Goal: Use online tool/utility: Utilize a website feature to perform a specific function

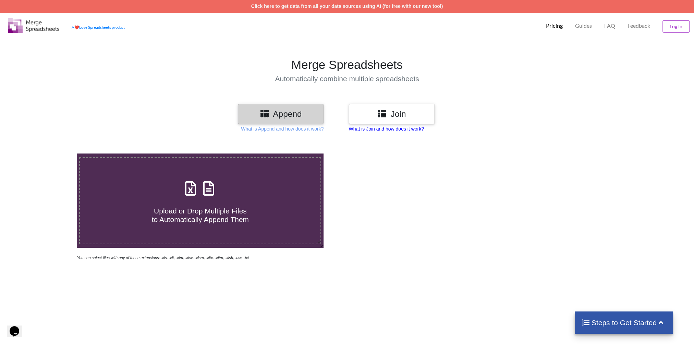
click at [323, 129] on p "What is Join and how does it work?" at bounding box center [282, 128] width 83 height 7
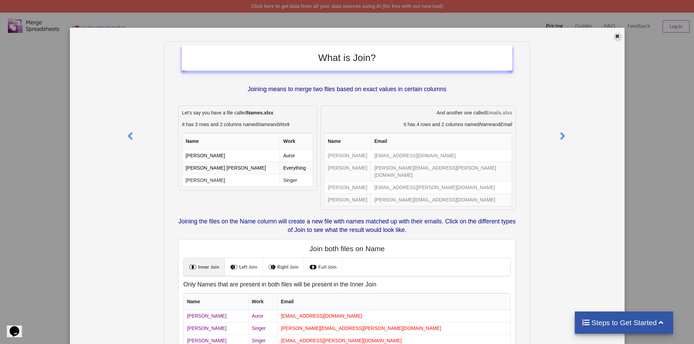
click at [614, 38] on icon at bounding box center [617, 35] width 6 height 5
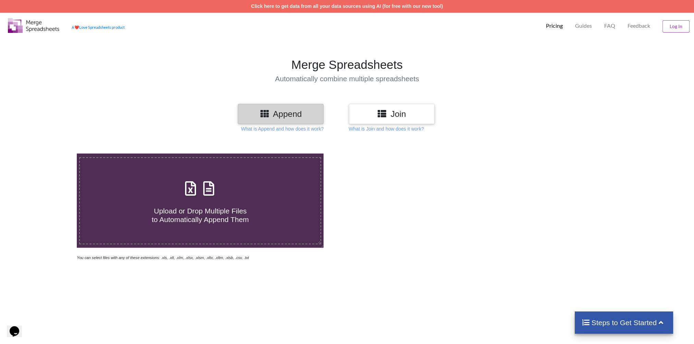
click at [401, 116] on h3 "Join" at bounding box center [391, 114] width 75 height 10
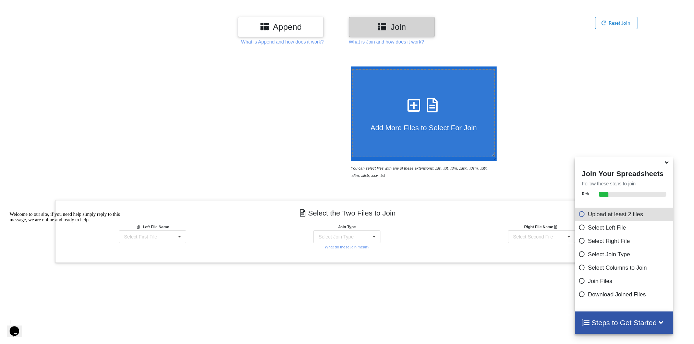
scroll to position [85, 0]
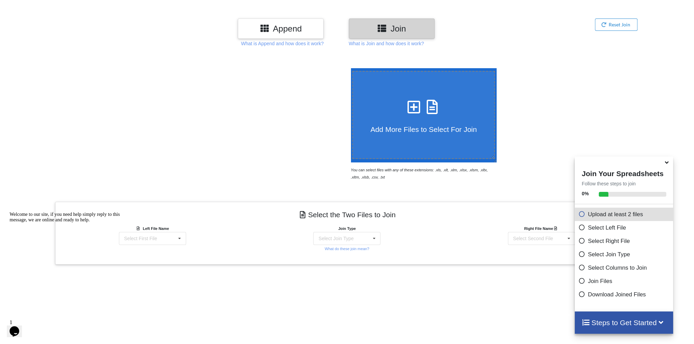
click at [666, 164] on icon at bounding box center [666, 161] width 7 height 6
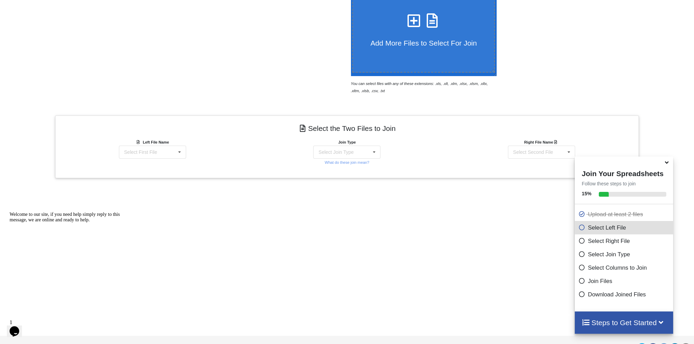
scroll to position [188, 0]
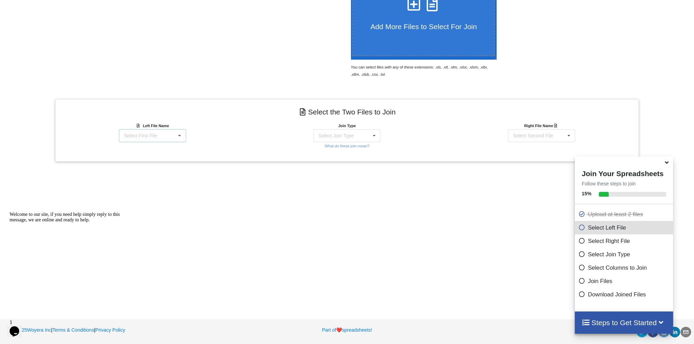
click at [145, 136] on div "Select First File" at bounding box center [140, 135] width 33 height 5
click at [144, 148] on span "C4IV2.xlsx : SSP-A - LMA ReviewV1" at bounding box center [151, 148] width 78 height 5
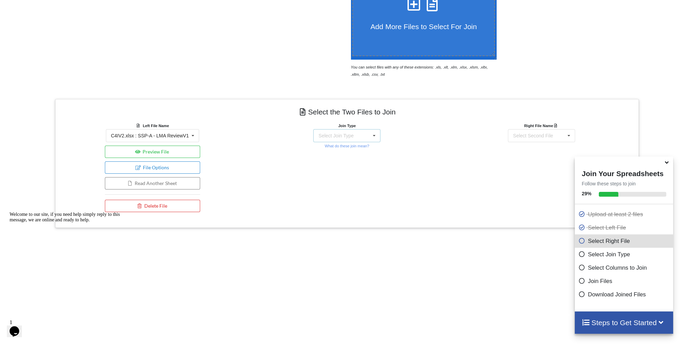
click at [341, 137] on div "Select Join Type" at bounding box center [335, 135] width 35 height 5
click at [433, 149] on div "Join Type INNER JOIN INNER JOIN LEFT JOIN RIGHT JOIN FULL JOIN What do these jo…" at bounding box center [347, 169] width 194 height 94
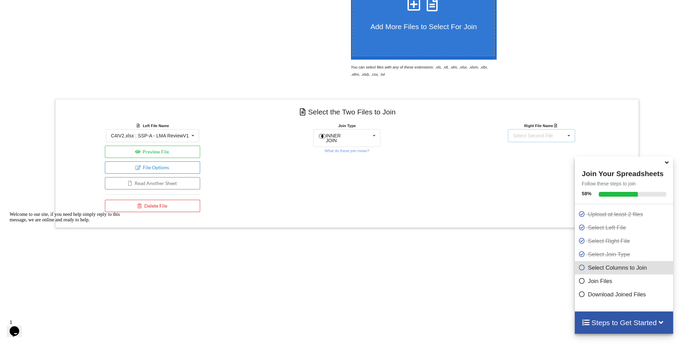
click at [530, 135] on div "Select Second File" at bounding box center [533, 135] width 40 height 5
click at [526, 162] on span "LMAV2.xlsx : ISM SSP-A Detailed Review" at bounding box center [537, 163] width 72 height 10
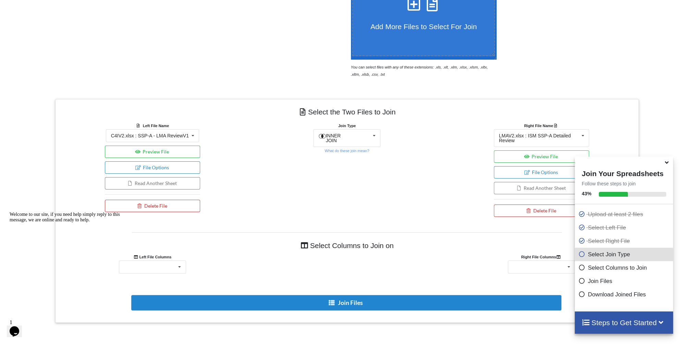
click at [405, 164] on div "Join Type INNER JOIN INNER JOIN LEFT JOIN RIGHT JOIN FULL JOIN What do these jo…" at bounding box center [347, 171] width 194 height 98
click at [174, 267] on div "Guideline Section Topic Identifier Revision Updated NC OS P S TS ML1 ML2 ML3 De…" at bounding box center [152, 266] width 67 height 13
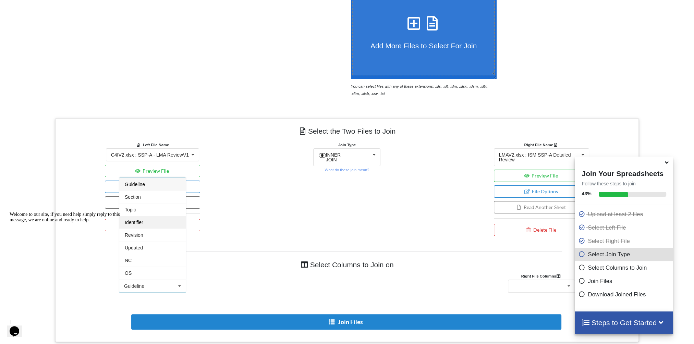
scroll to position [154, 0]
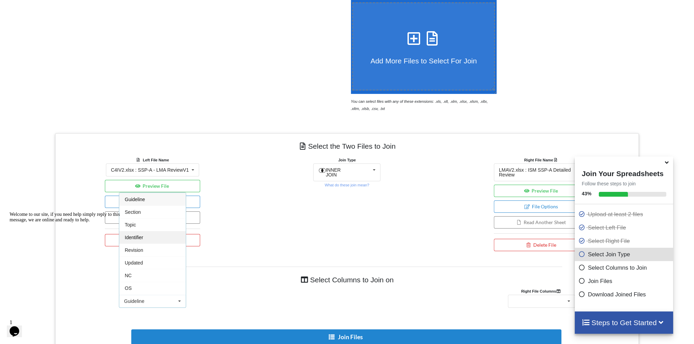
click at [146, 233] on div "Identifier" at bounding box center [152, 237] width 66 height 13
click at [525, 300] on div "Unnamed: 0 Unnamed: 1 Unnamed: 2" at bounding box center [541, 301] width 67 height 13
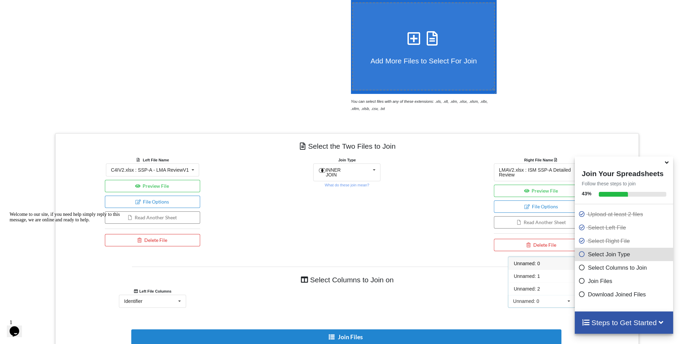
click at [395, 226] on div "Join Type INNER JOIN INNER JOIN LEFT JOIN RIGHT JOIN FULL JOIN What do these jo…" at bounding box center [347, 205] width 194 height 98
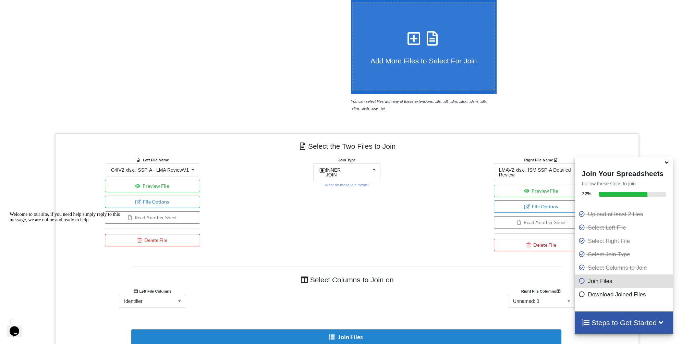
click at [543, 188] on button "Preview File" at bounding box center [542, 191] width 96 height 12
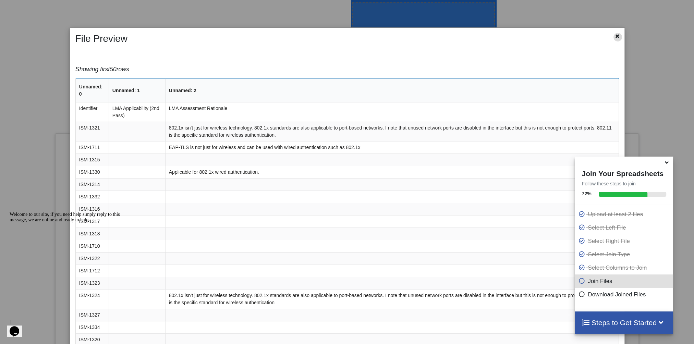
click at [614, 37] on icon at bounding box center [617, 35] width 6 height 5
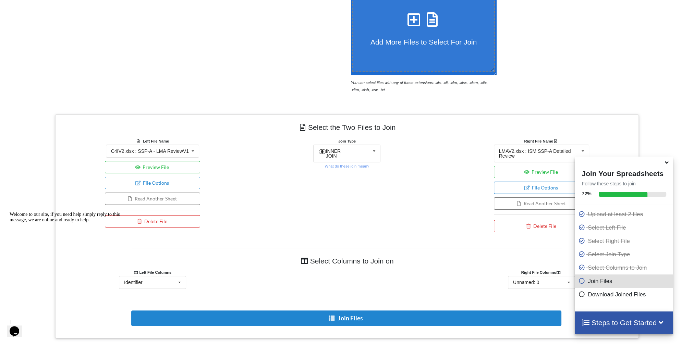
scroll to position [188, 0]
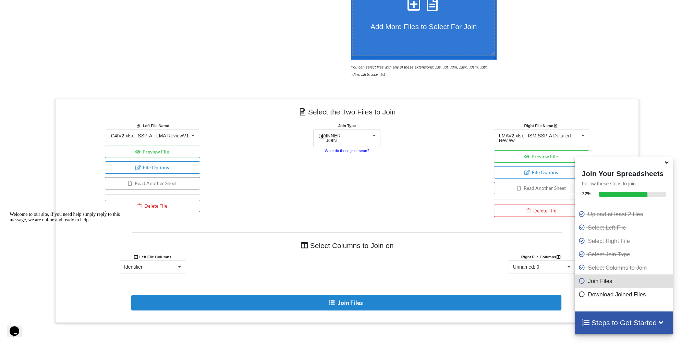
click at [349, 149] on small "What do these join mean?" at bounding box center [346, 151] width 45 height 4
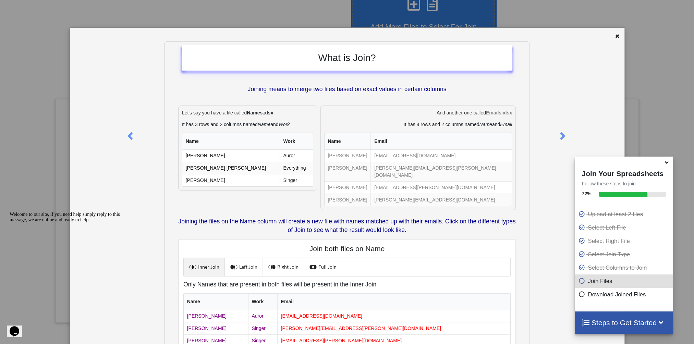
scroll to position [34, 0]
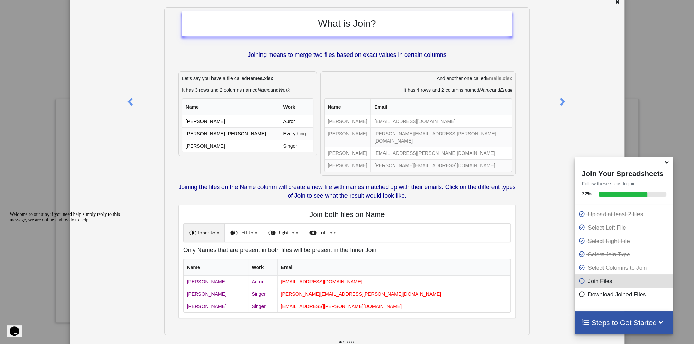
click at [205, 225] on link "Inner Join" at bounding box center [204, 233] width 41 height 18
click at [245, 225] on link "Left Join" at bounding box center [244, 233] width 38 height 18
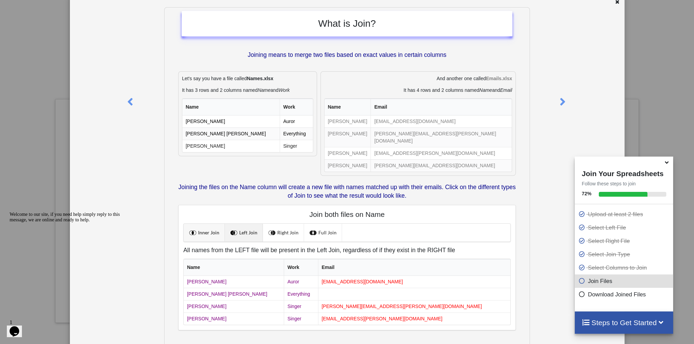
click at [206, 224] on link "Inner Join" at bounding box center [204, 233] width 41 height 18
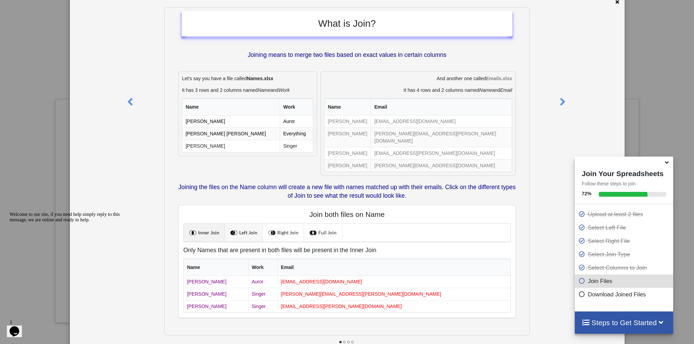
click at [244, 224] on link "Left Join" at bounding box center [244, 233] width 38 height 18
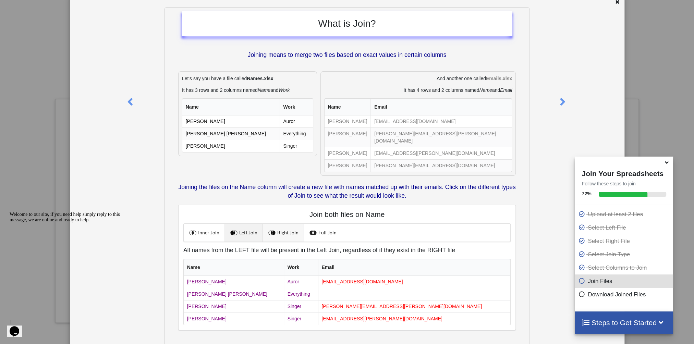
click at [275, 225] on link "Right Join" at bounding box center [283, 233] width 41 height 18
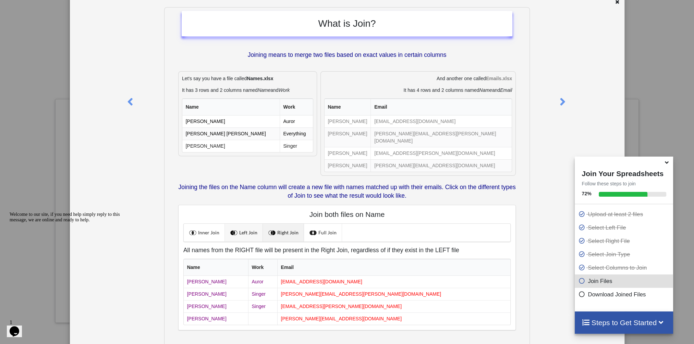
click at [237, 228] on span at bounding box center [234, 232] width 9 height 9
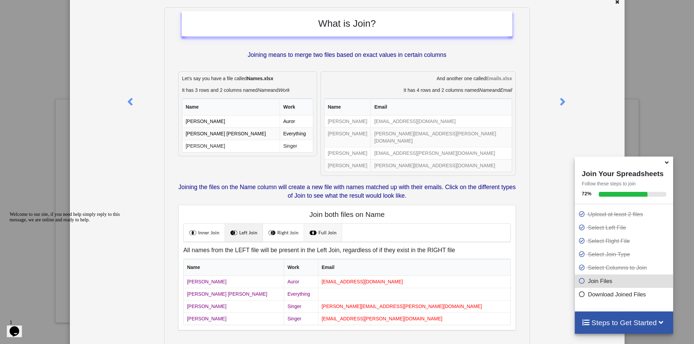
click at [321, 224] on link "Full Join" at bounding box center [323, 233] width 38 height 18
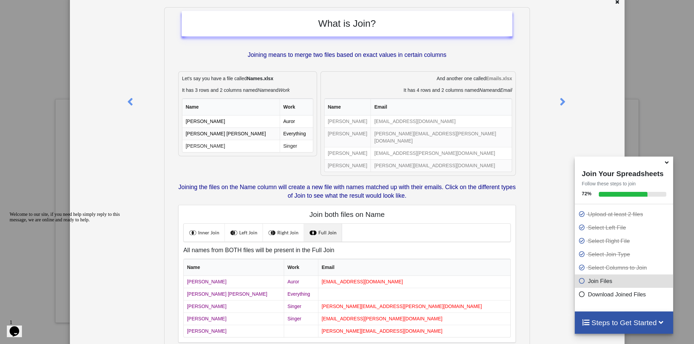
scroll to position [0, 0]
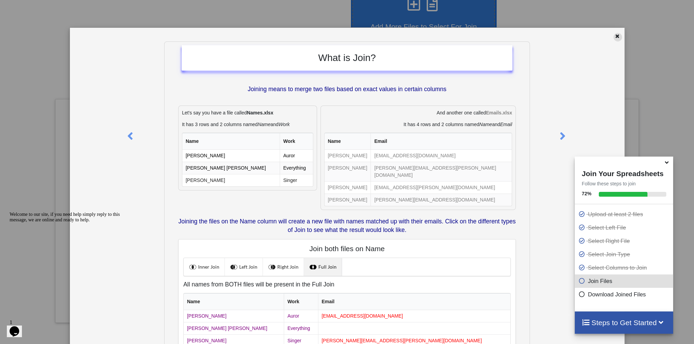
click at [614, 36] on icon at bounding box center [617, 35] width 6 height 5
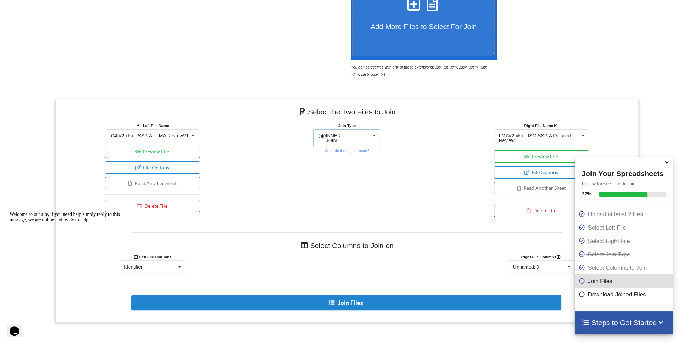
click at [360, 135] on div "INNER JOIN INNER JOIN LEFT JOIN RIGHT JOIN FULL JOIN" at bounding box center [346, 138] width 67 height 18
click at [347, 156] on span "FULL JOIN" at bounding box center [343, 152] width 27 height 5
click at [400, 185] on div "Join Type FULL JOIN INNER JOIN LEFT JOIN RIGHT JOIN FULL JOIN What do these joi…" at bounding box center [347, 171] width 194 height 98
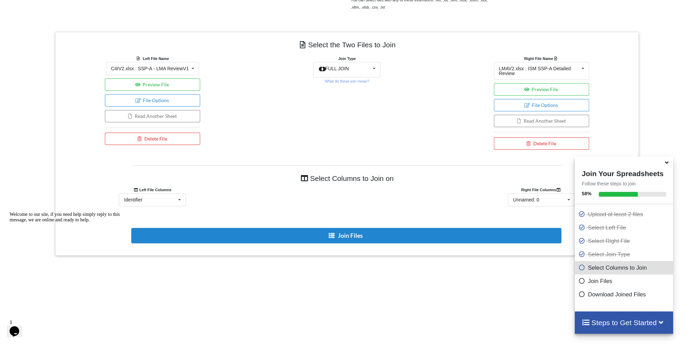
scroll to position [257, 0]
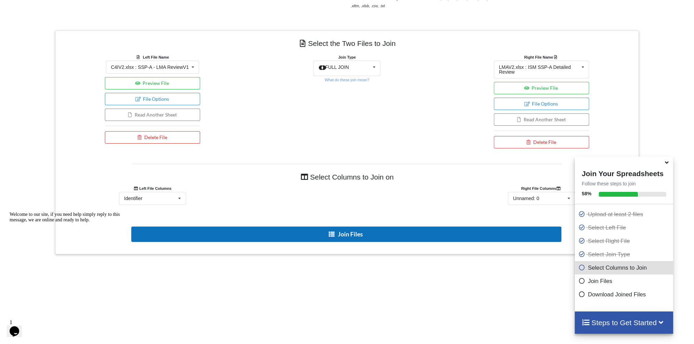
click at [364, 232] on button "Join Files" at bounding box center [346, 233] width 430 height 15
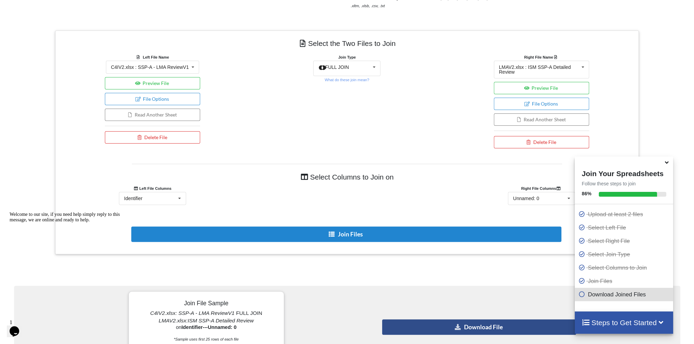
click at [472, 325] on button "Download File" at bounding box center [479, 326] width 194 height 15
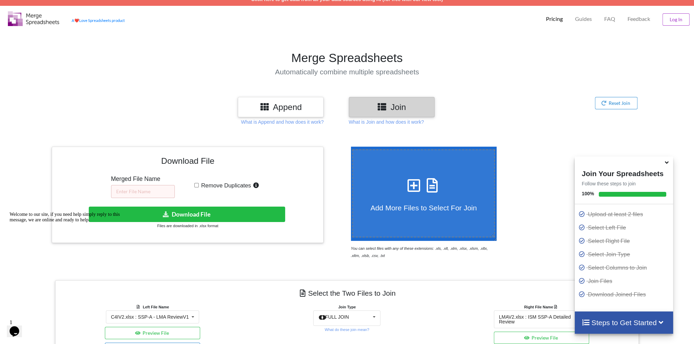
scroll to position [0, 0]
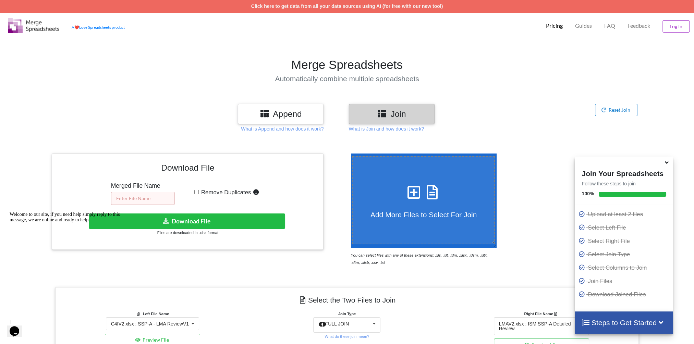
click at [126, 198] on input "text" at bounding box center [143, 198] width 64 height 13
type input "LMAC4IV2"
click at [191, 220] on button "Download File" at bounding box center [187, 220] width 196 height 15
